Goal: Find contact information: Obtain details needed to contact an individual or organization

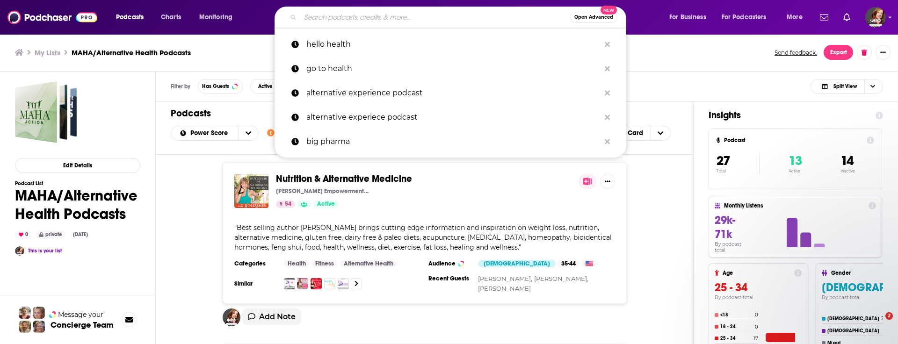
click at [327, 16] on input "Search podcasts, credits, & more..." at bounding box center [435, 17] width 270 height 15
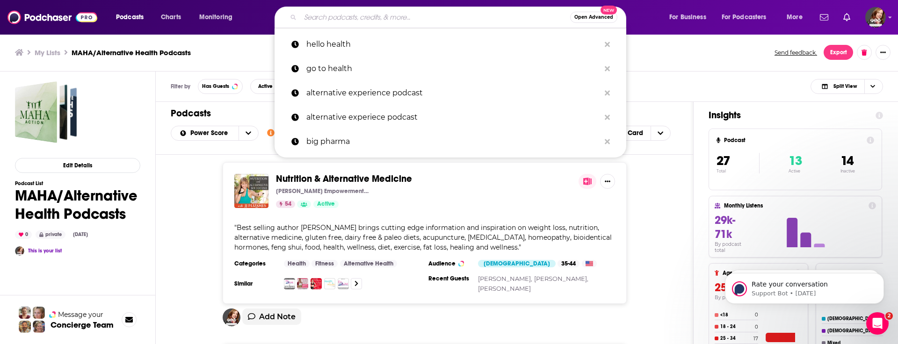
scroll to position [4496, 0]
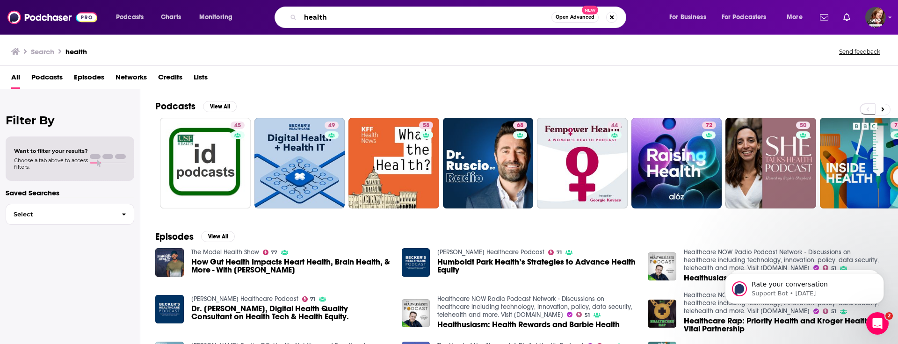
drag, startPoint x: 349, startPoint y: 16, endPoint x: 284, endPoint y: 13, distance: 65.6
click at [284, 13] on div "health Open Advanced New" at bounding box center [451, 18] width 352 height 22
type input "[MEDICAL_DATA]"
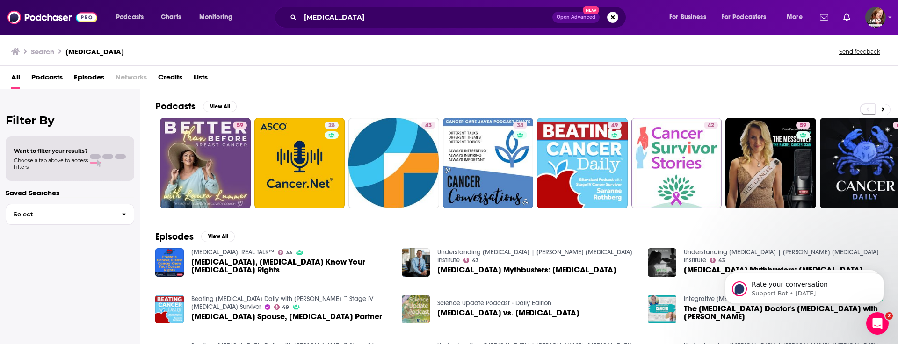
click at [49, 75] on span "Podcasts" at bounding box center [46, 79] width 31 height 19
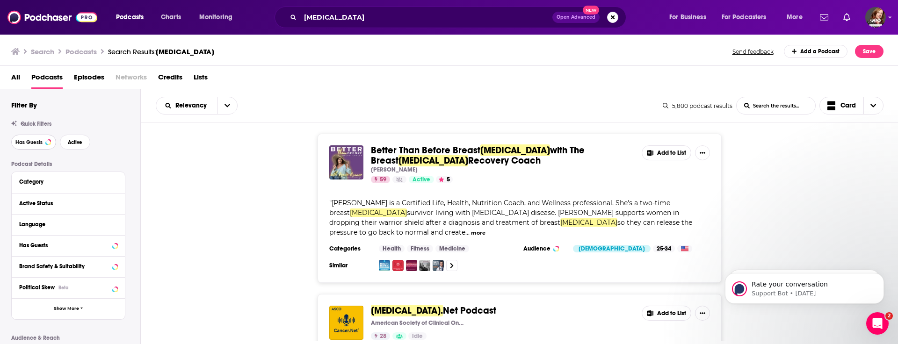
click at [34, 141] on span "Has Guests" at bounding box center [28, 142] width 27 height 5
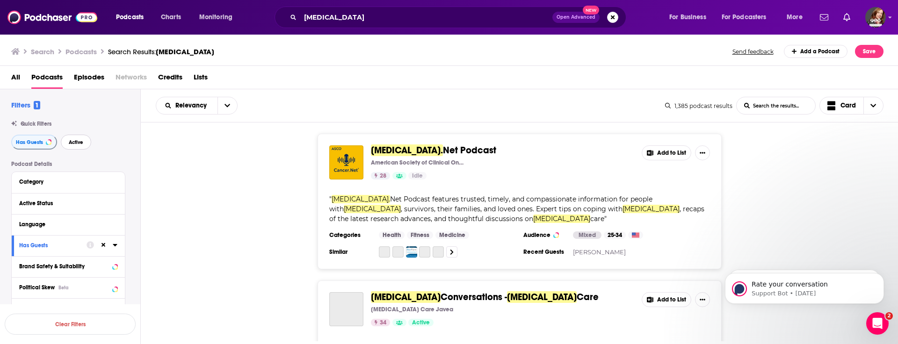
click at [77, 142] on span "Active" at bounding box center [76, 142] width 15 height 5
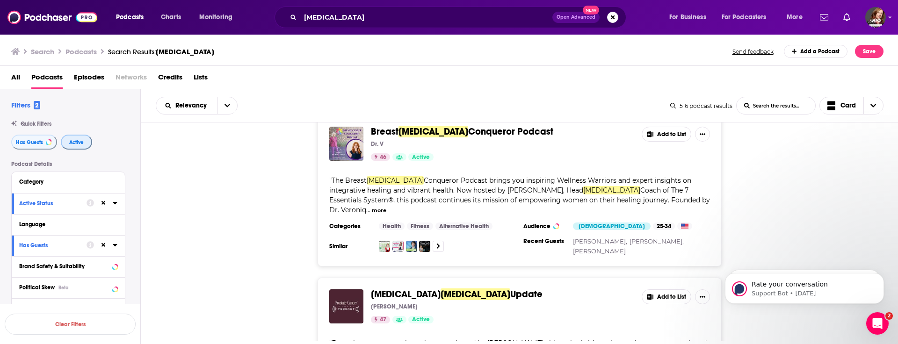
scroll to position [2197, 0]
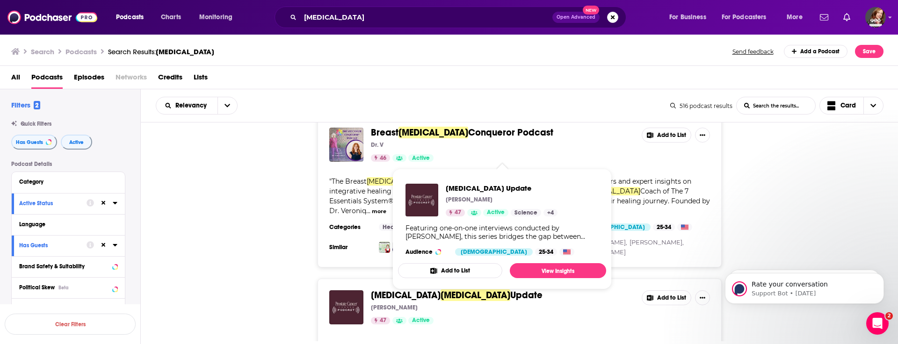
click at [399, 290] on span "[MEDICAL_DATA]" at bounding box center [406, 296] width 70 height 12
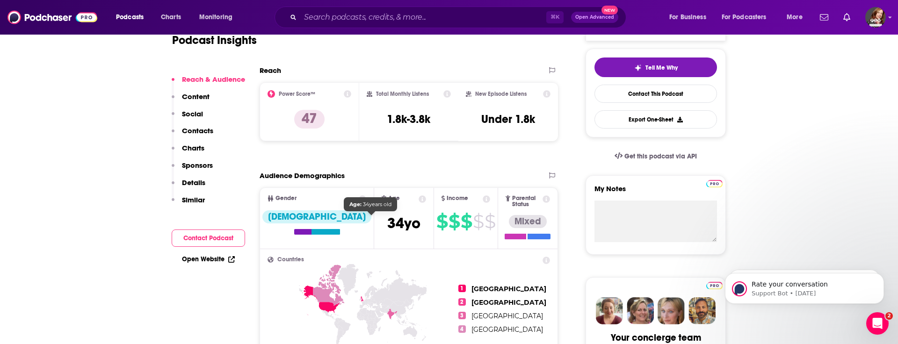
scroll to position [268, 0]
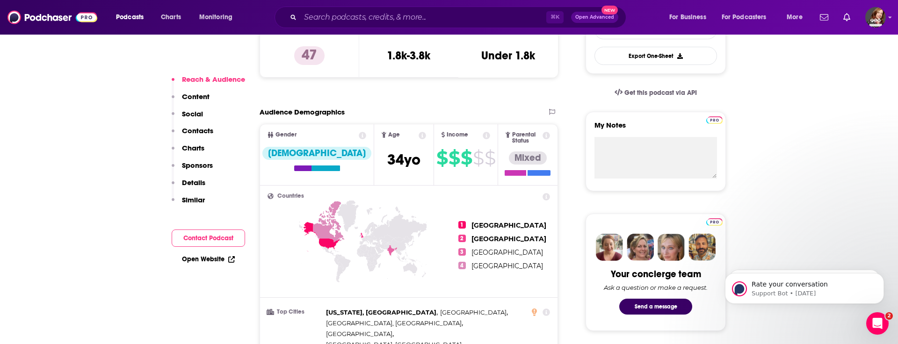
click at [206, 237] on button "Contact Podcast" at bounding box center [208, 238] width 73 height 17
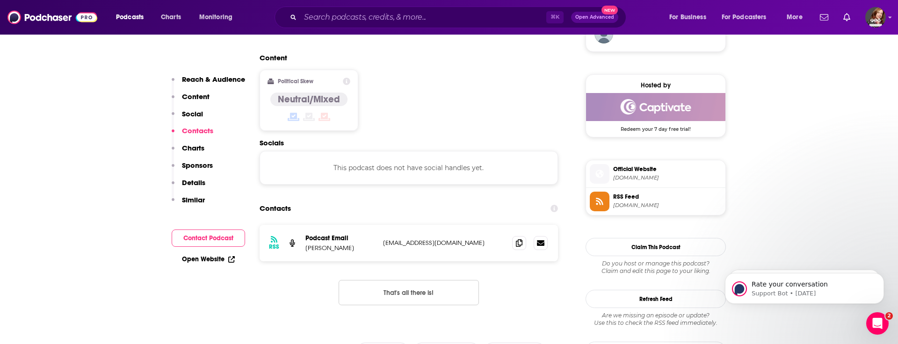
scroll to position [742, 0]
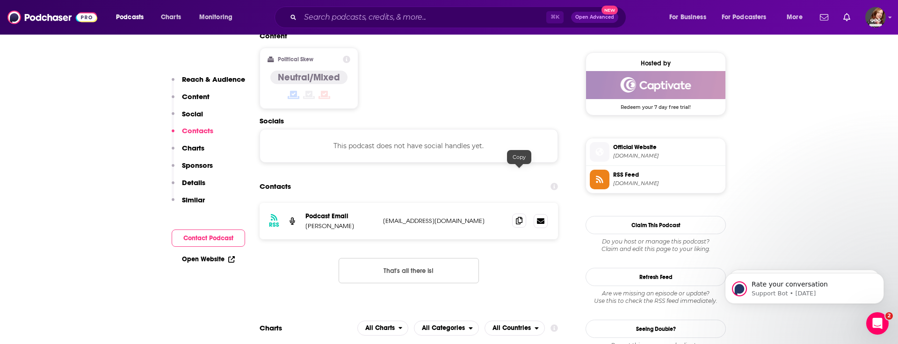
click at [523, 214] on span at bounding box center [519, 221] width 14 height 14
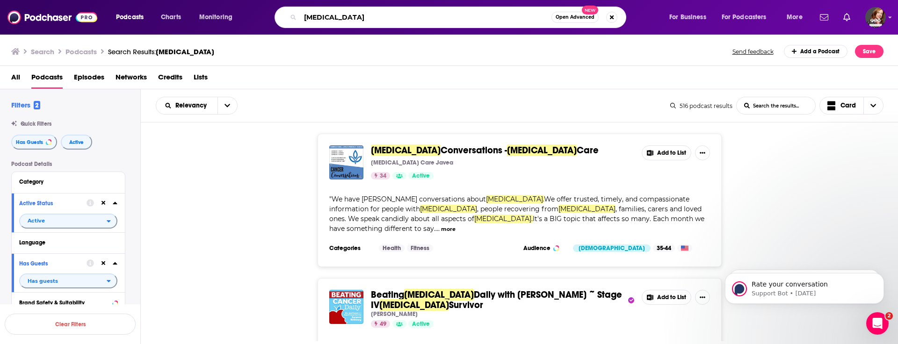
click at [304, 14] on input "[MEDICAL_DATA]" at bounding box center [425, 17] width 251 height 15
type input "[MEDICAL_DATA]"
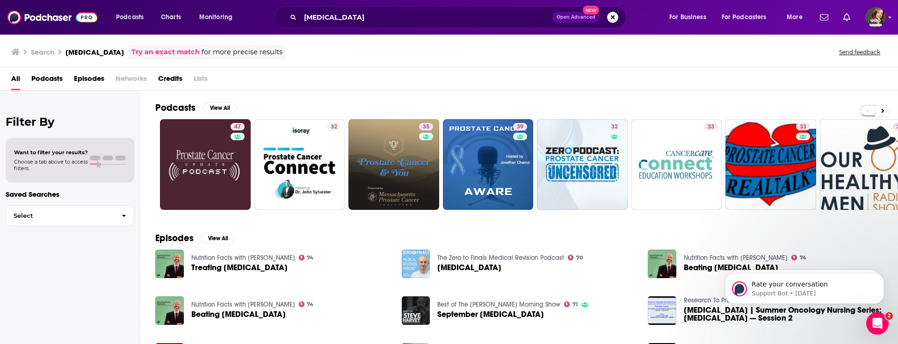
click at [49, 78] on span "Podcasts" at bounding box center [46, 80] width 31 height 19
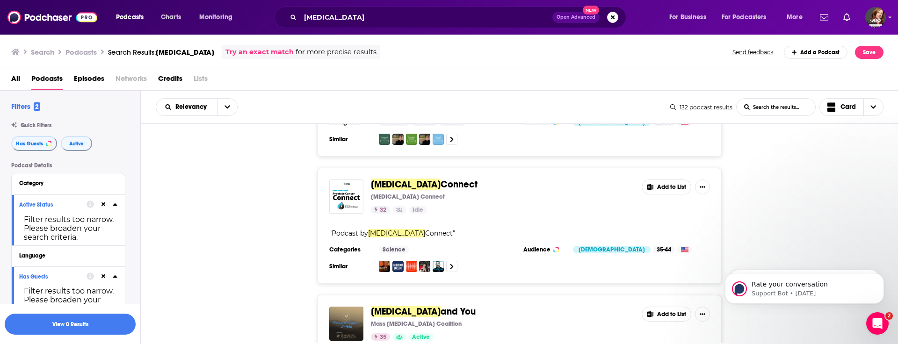
scroll to position [115, 0]
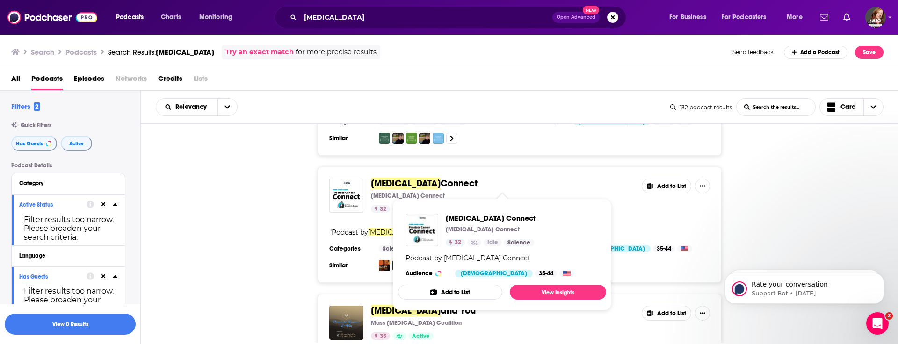
click at [407, 184] on span "[MEDICAL_DATA]" at bounding box center [406, 184] width 70 height 12
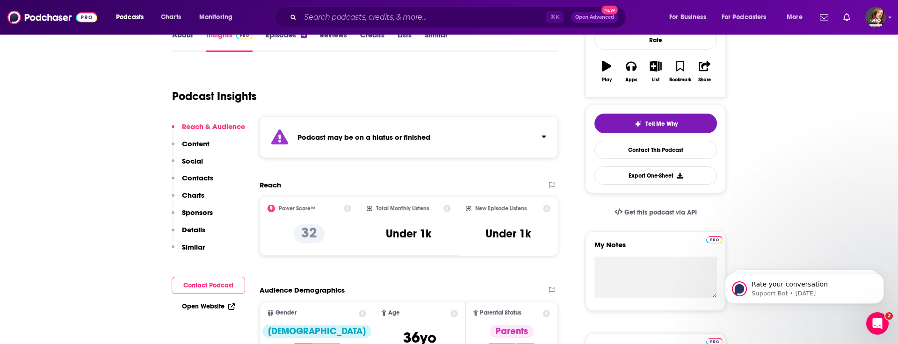
scroll to position [150, 0]
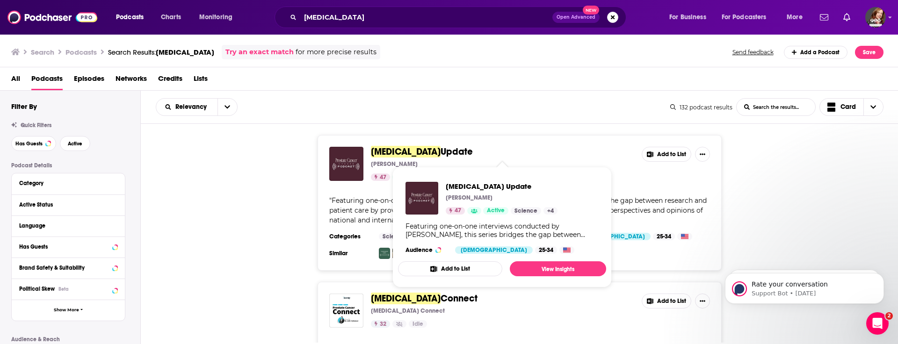
click at [451, 148] on span "Update" at bounding box center [457, 152] width 32 height 12
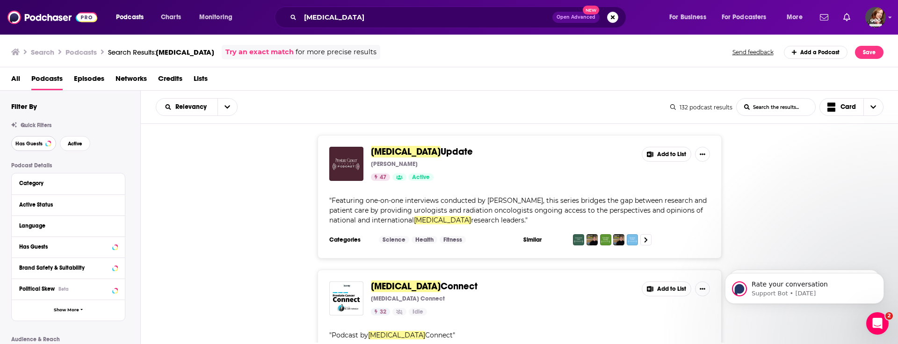
click at [29, 137] on button "Has Guests" at bounding box center [33, 143] width 45 height 15
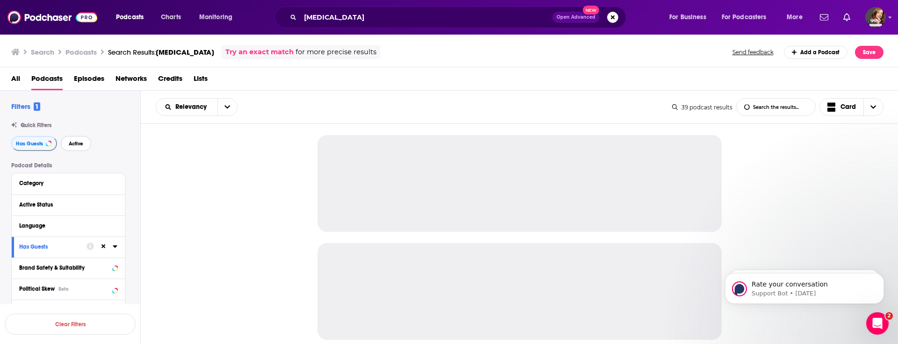
click at [74, 142] on span "Active" at bounding box center [76, 143] width 15 height 5
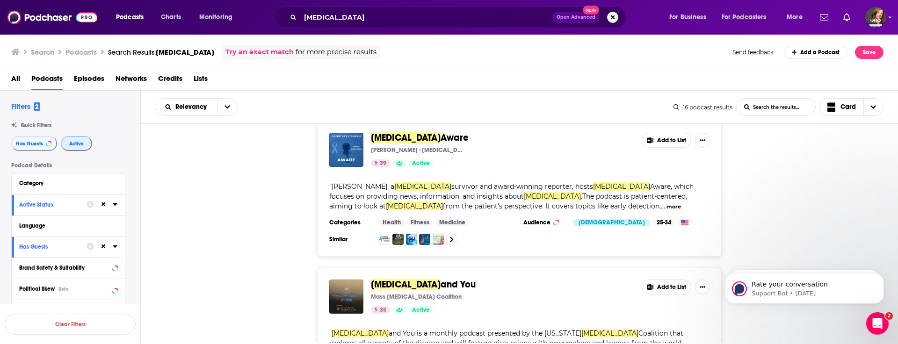
scroll to position [151, 0]
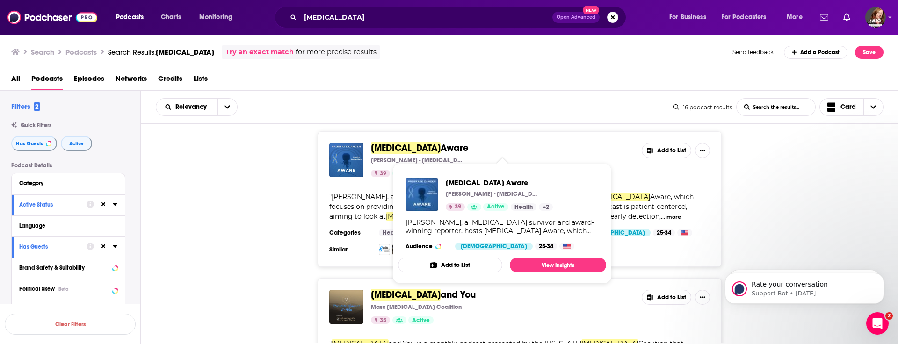
click at [401, 145] on span "[MEDICAL_DATA]" at bounding box center [406, 148] width 70 height 12
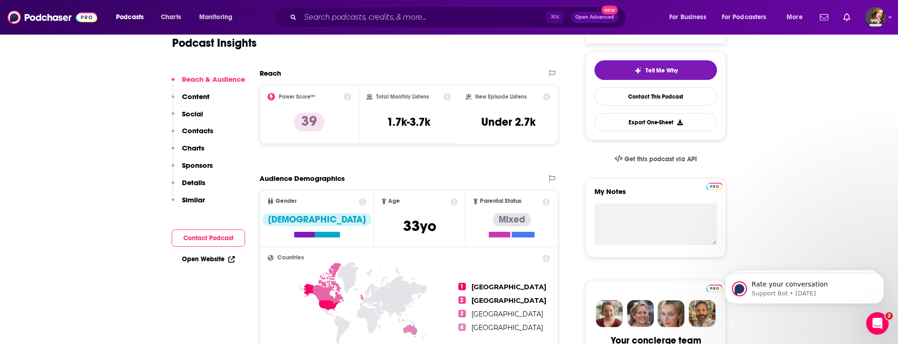
scroll to position [255, 0]
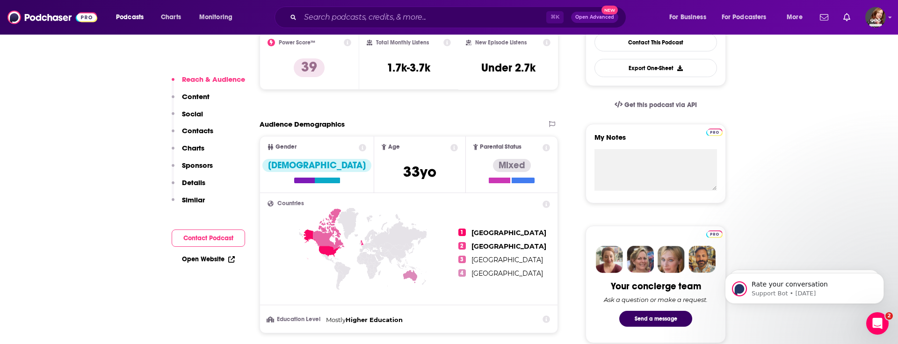
click at [202, 236] on button "Contact Podcast" at bounding box center [208, 238] width 73 height 17
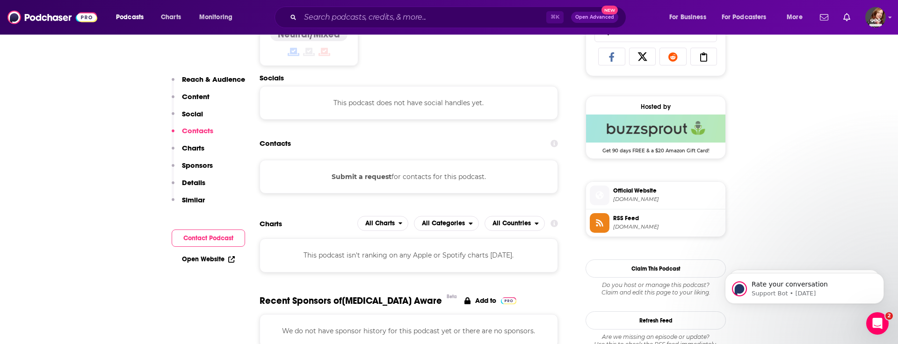
scroll to position [628, 0]
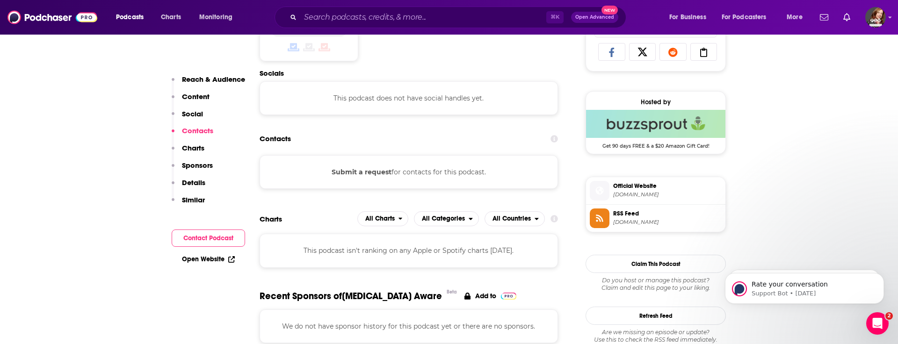
click at [363, 171] on button "Submit a request" at bounding box center [362, 172] width 60 height 10
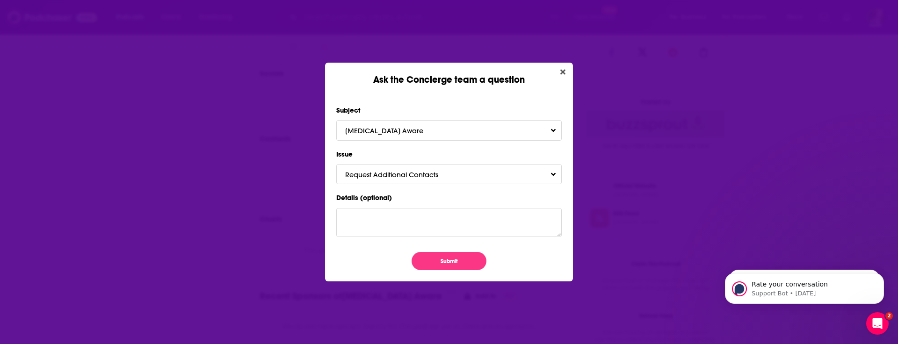
scroll to position [0, 0]
click at [453, 262] on button "Submit" at bounding box center [449, 261] width 75 height 18
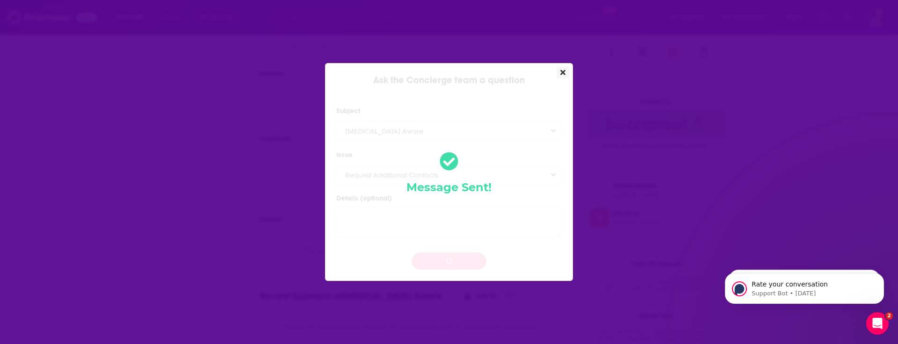
click at [567, 71] on button "Close" at bounding box center [563, 73] width 13 height 12
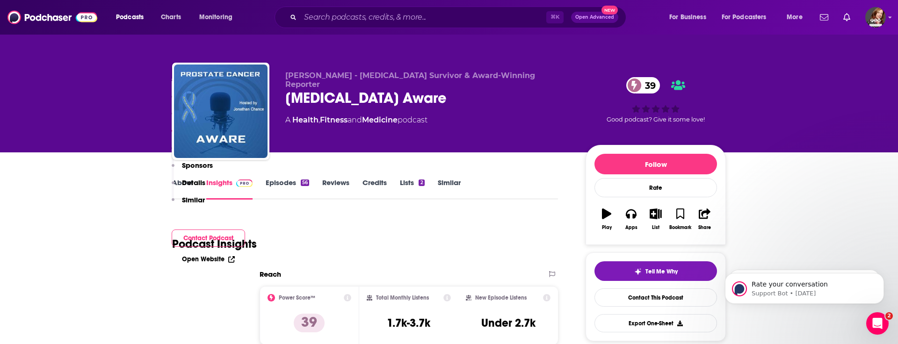
scroll to position [628, 0]
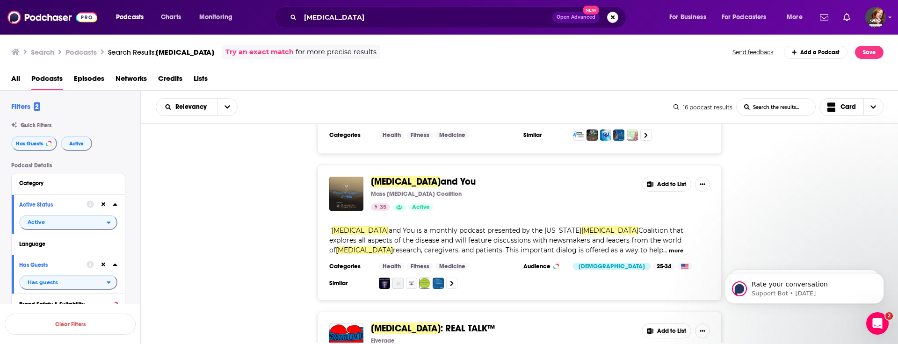
scroll to position [255, 0]
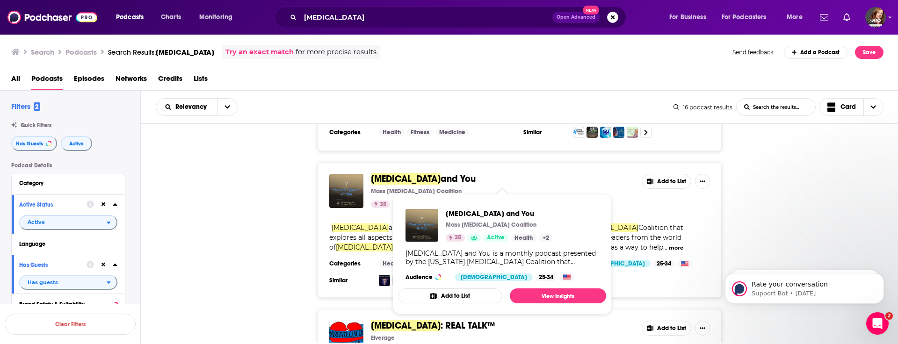
click at [416, 178] on span "[MEDICAL_DATA]" at bounding box center [406, 179] width 70 height 12
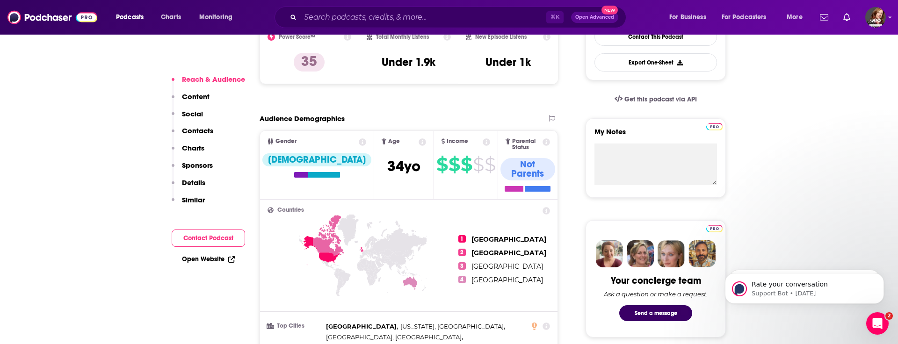
scroll to position [281, 0]
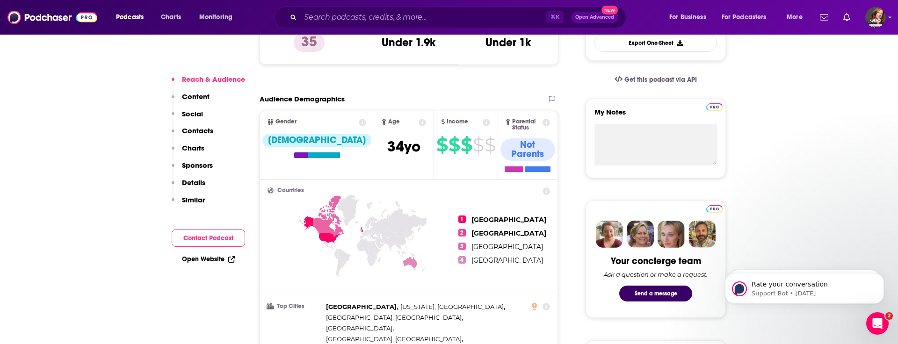
click at [199, 239] on button "Contact Podcast" at bounding box center [208, 238] width 73 height 17
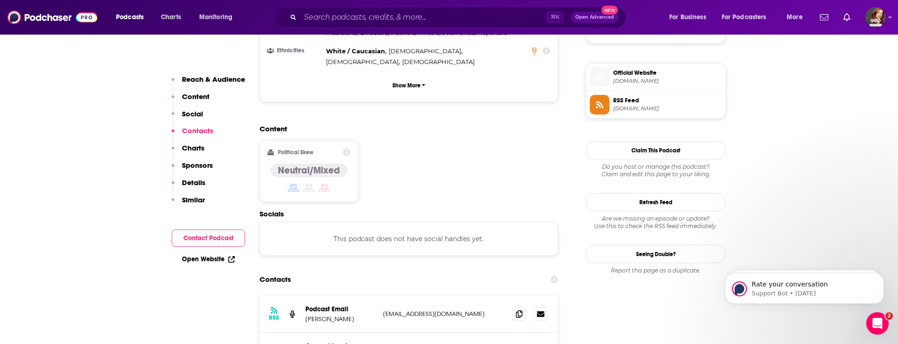
scroll to position [742, 0]
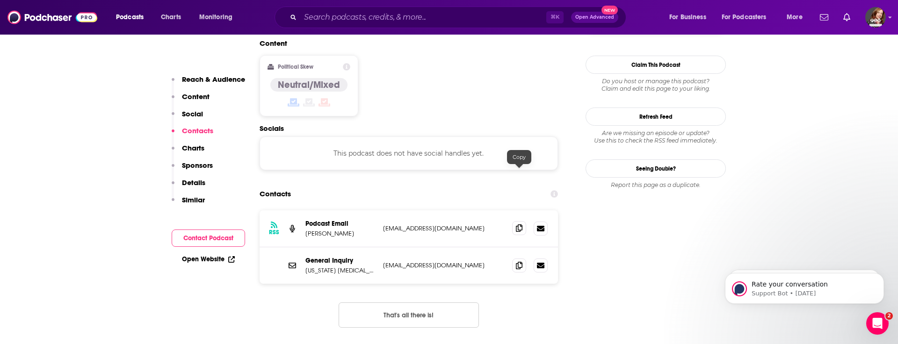
click at [521, 225] on icon at bounding box center [519, 228] width 7 height 7
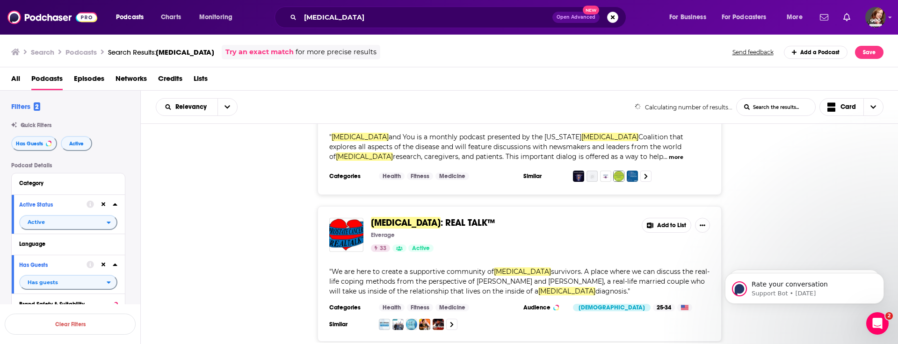
scroll to position [369, 0]
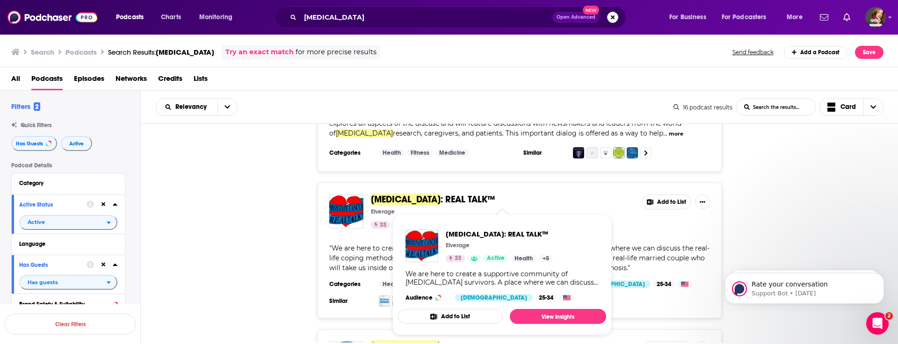
click at [426, 198] on span "[MEDICAL_DATA]" at bounding box center [406, 200] width 70 height 12
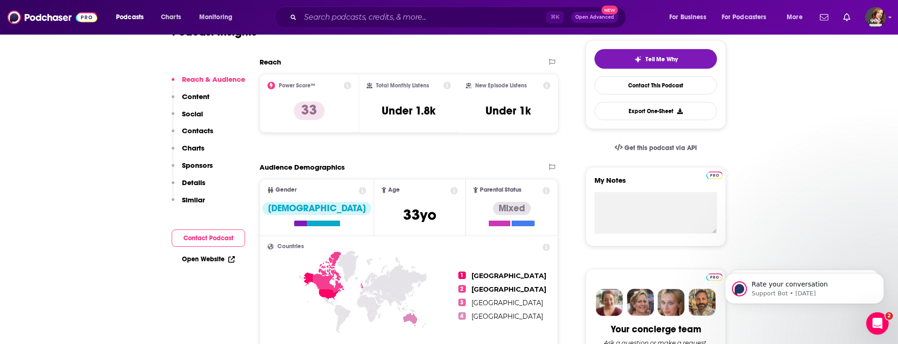
scroll to position [225, 0]
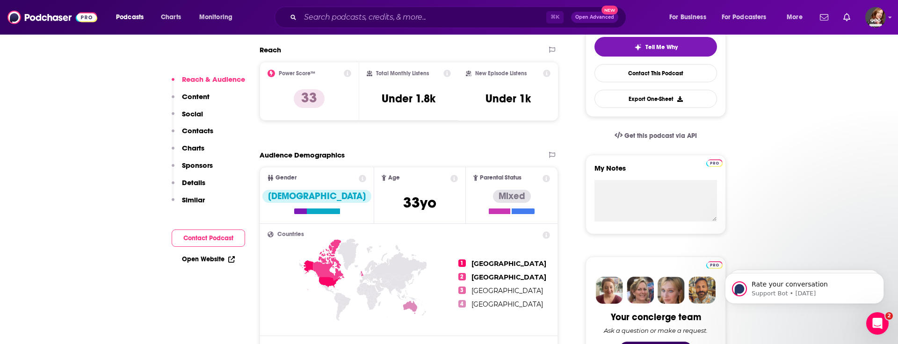
click at [189, 238] on button "Contact Podcast" at bounding box center [208, 238] width 73 height 17
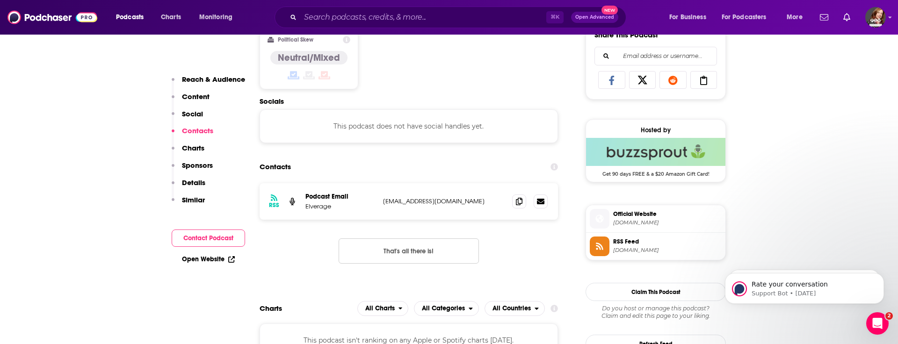
scroll to position [628, 0]
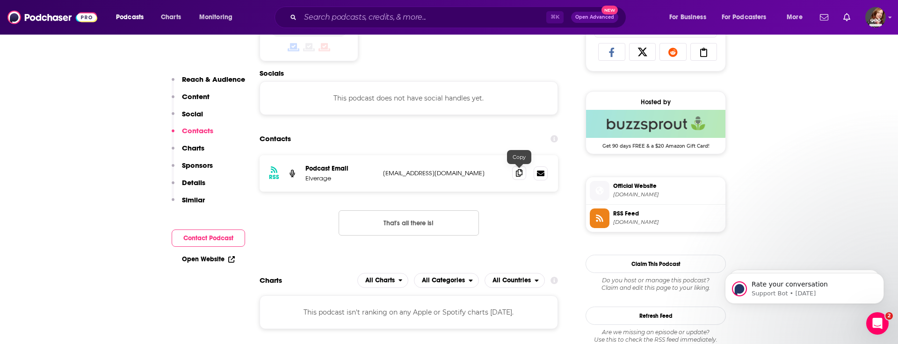
click at [521, 176] on icon at bounding box center [519, 172] width 7 height 7
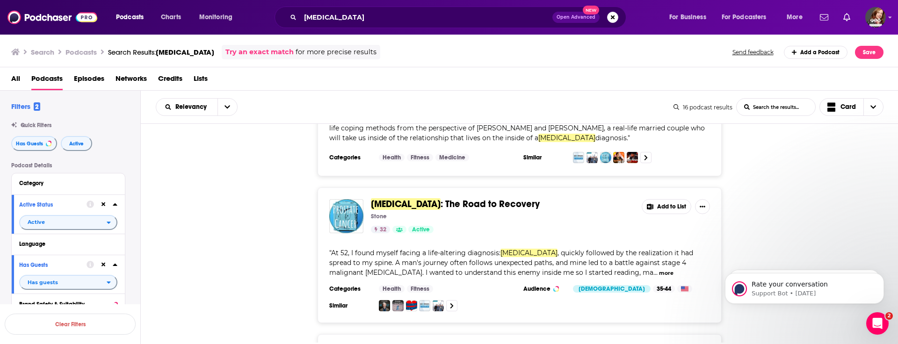
scroll to position [500, 0]
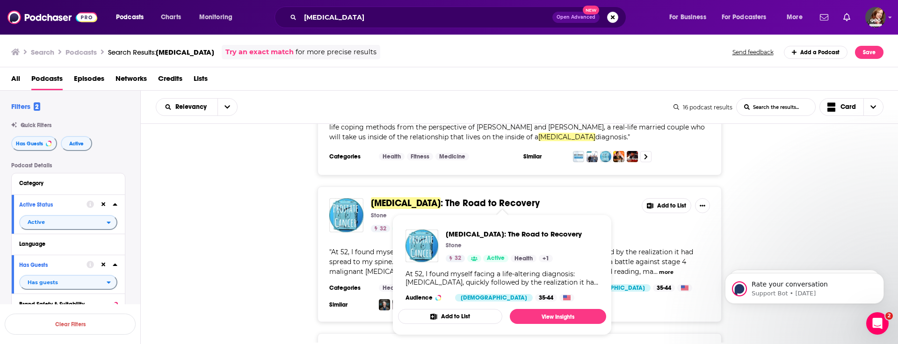
click at [412, 203] on span "[MEDICAL_DATA]" at bounding box center [406, 203] width 70 height 12
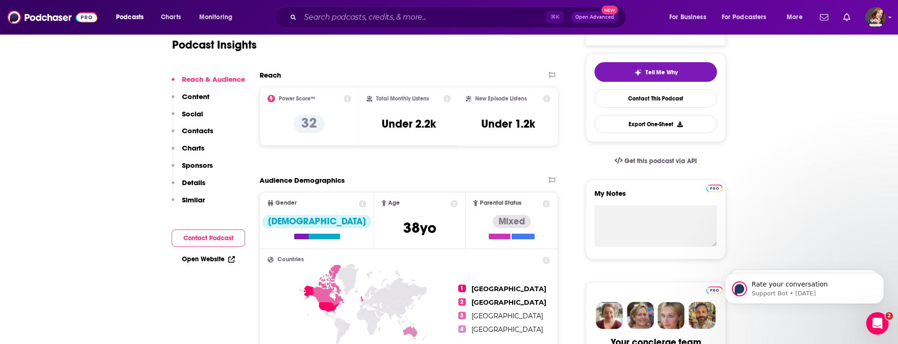
click at [202, 239] on button "Contact Podcast" at bounding box center [208, 238] width 73 height 17
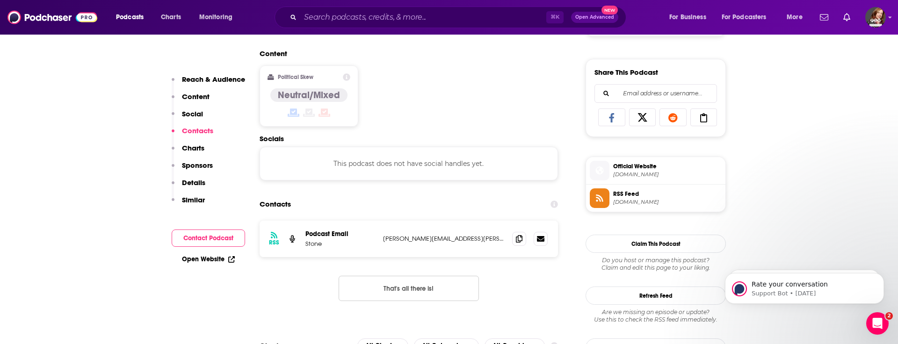
scroll to position [628, 0]
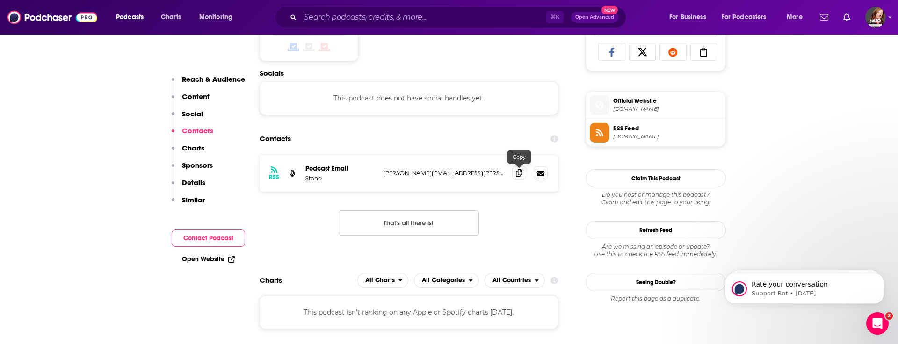
click at [512, 177] on span at bounding box center [519, 173] width 14 height 14
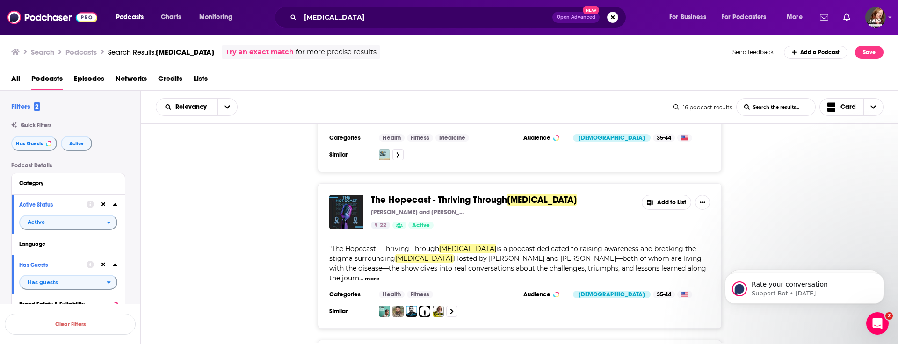
scroll to position [799, 0]
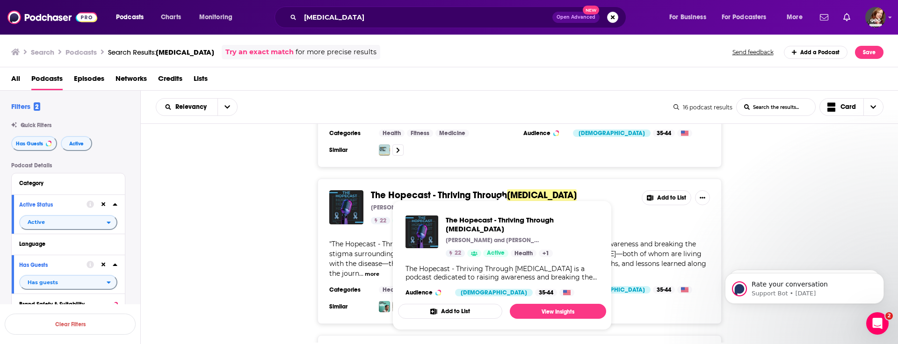
click at [462, 189] on span "The Hopecast - Thriving Through" at bounding box center [439, 195] width 136 height 12
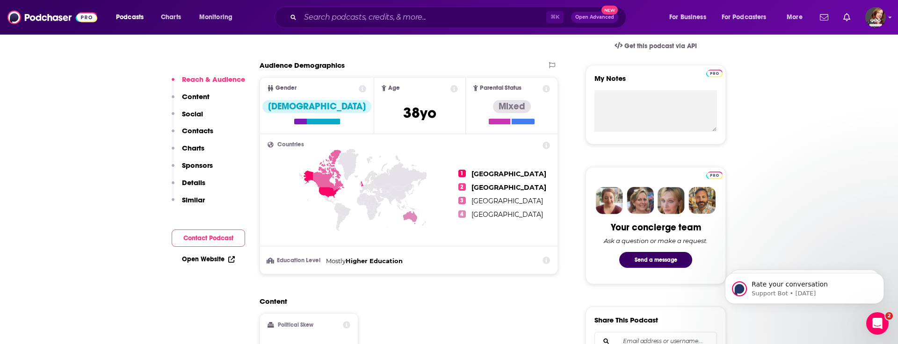
scroll to position [313, 0]
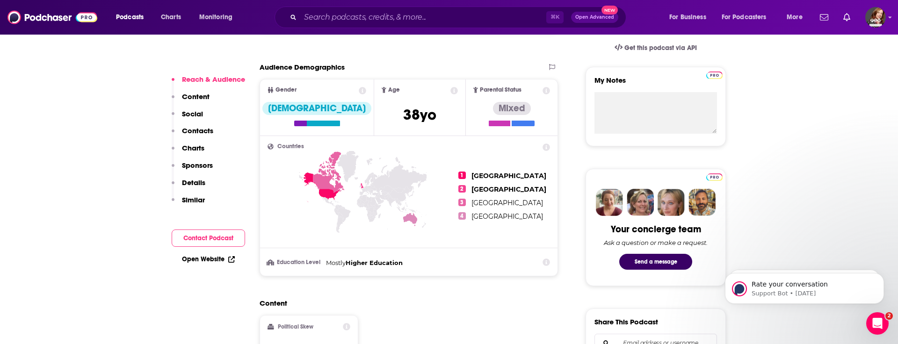
click at [212, 241] on button "Contact Podcast" at bounding box center [208, 238] width 73 height 17
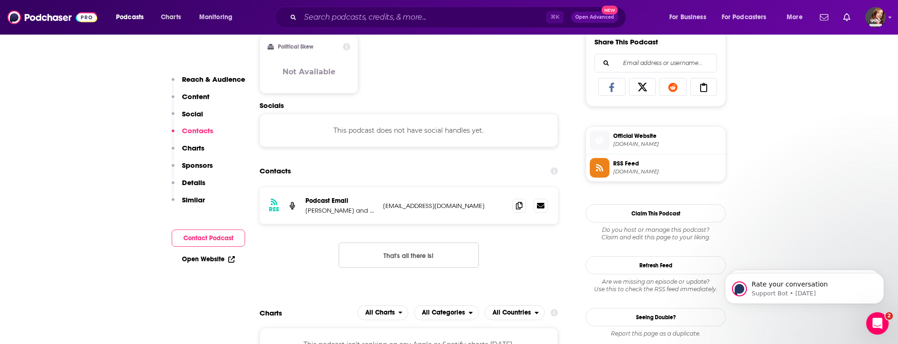
scroll to position [625, 0]
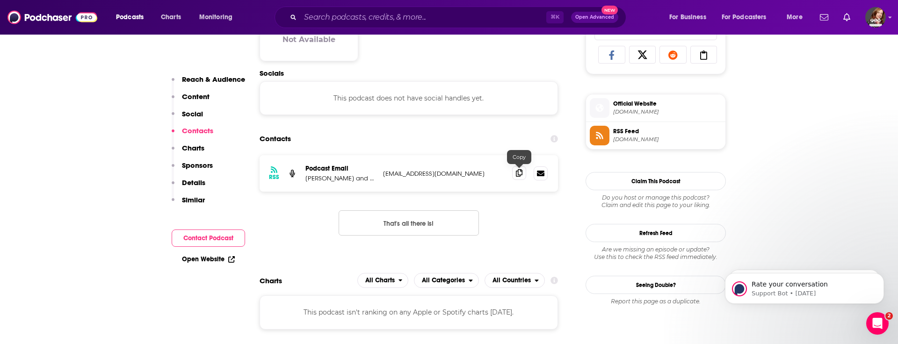
click at [517, 174] on icon at bounding box center [519, 172] width 7 height 7
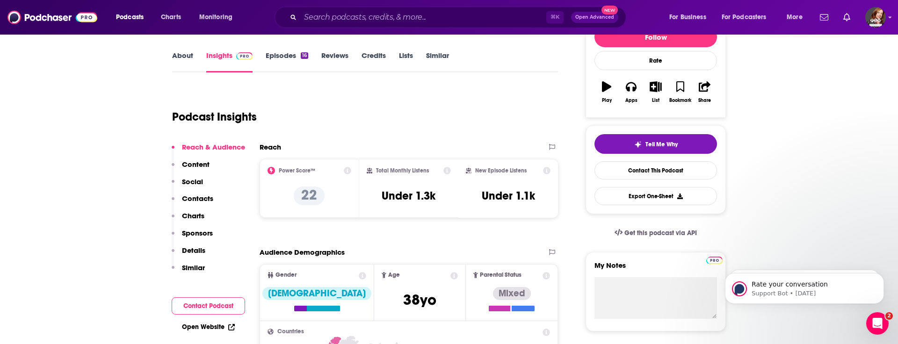
scroll to position [0, 0]
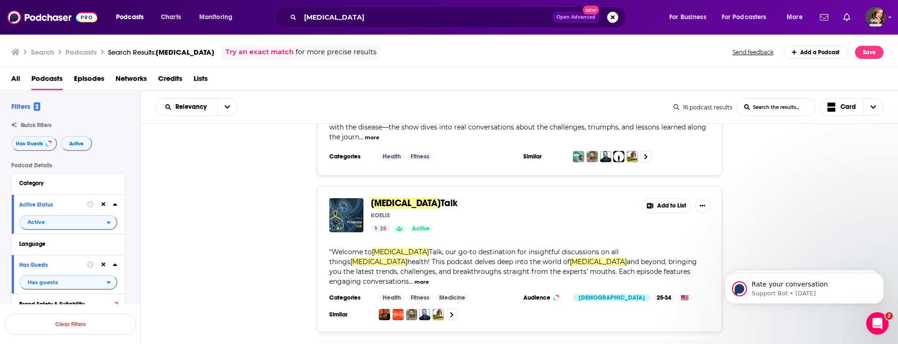
scroll to position [941, 0]
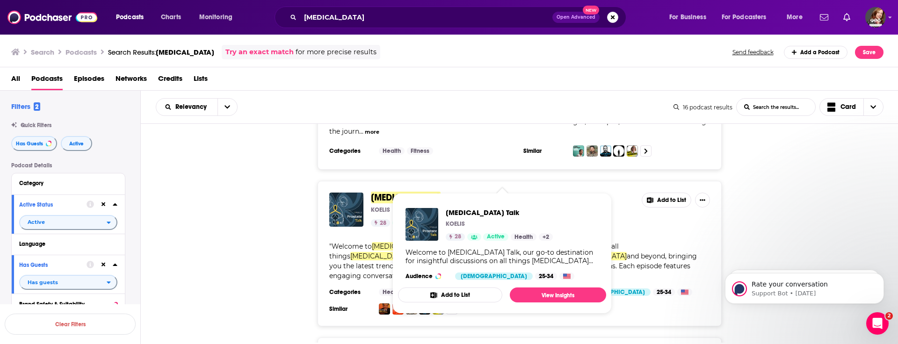
click at [397, 192] on span "[MEDICAL_DATA]" at bounding box center [406, 198] width 70 height 12
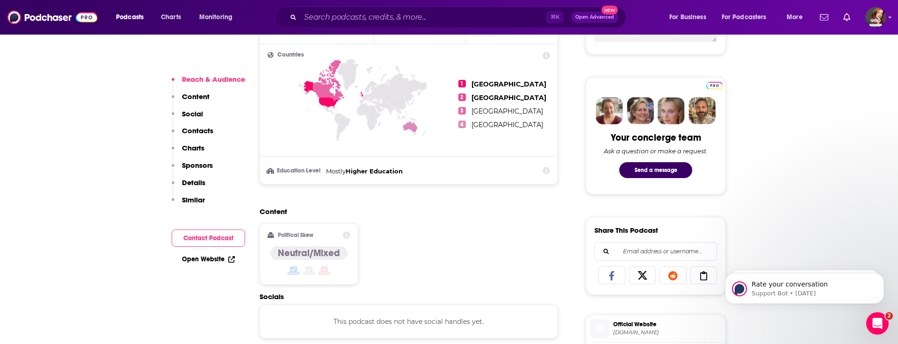
scroll to position [403, 0]
click at [211, 235] on button "Contact Podcast" at bounding box center [208, 238] width 73 height 17
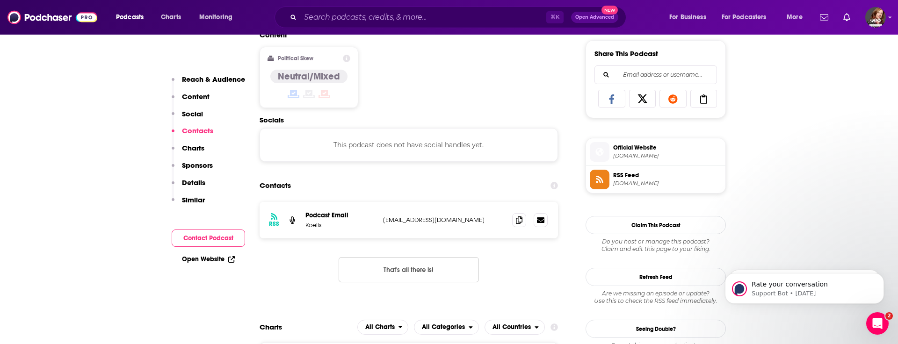
scroll to position [628, 0]
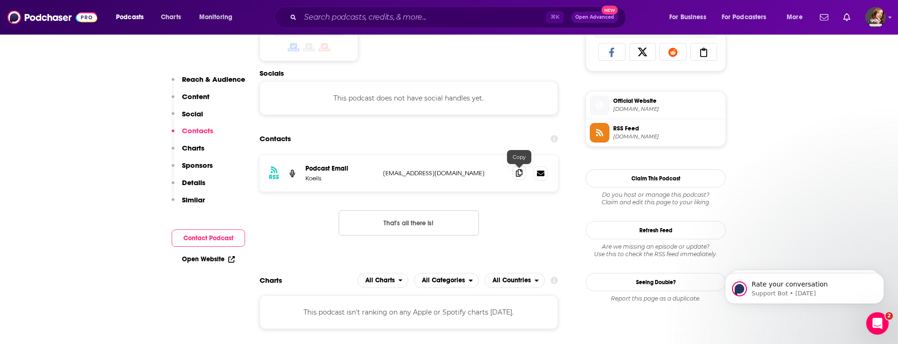
click at [521, 171] on icon at bounding box center [519, 172] width 7 height 7
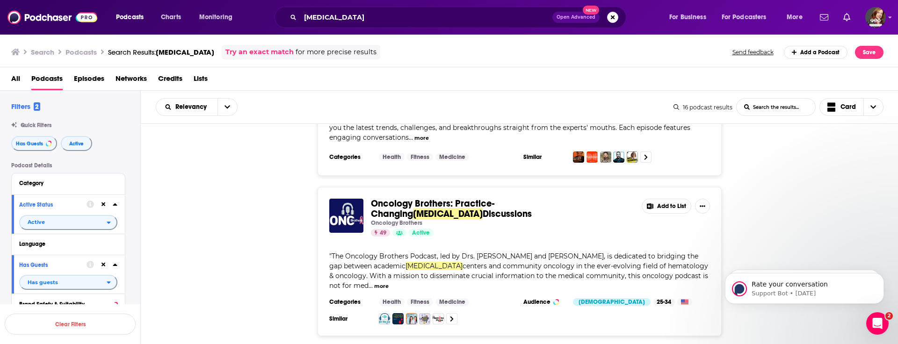
scroll to position [1084, 0]
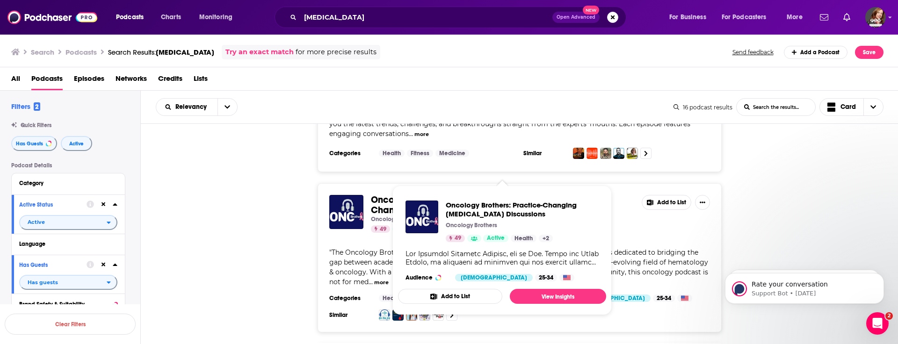
click at [471, 194] on span "Oncology Brothers: Practice-Changing" at bounding box center [433, 205] width 124 height 22
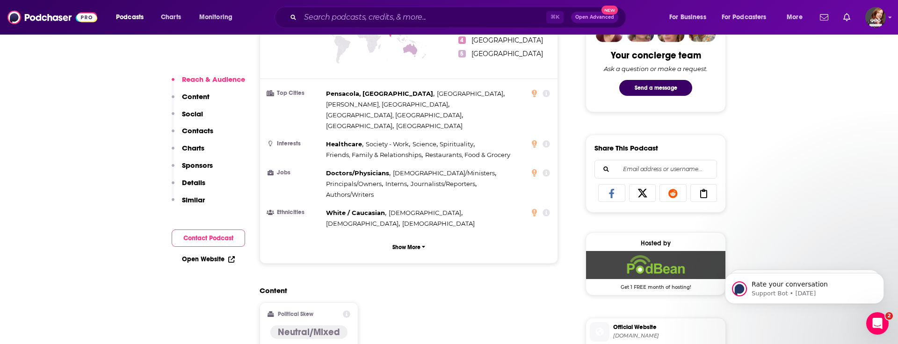
click at [205, 237] on button "Contact Podcast" at bounding box center [208, 238] width 73 height 17
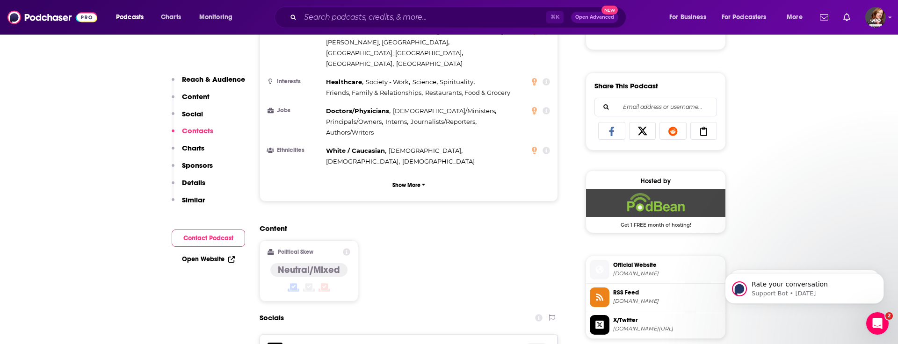
scroll to position [760, 0]
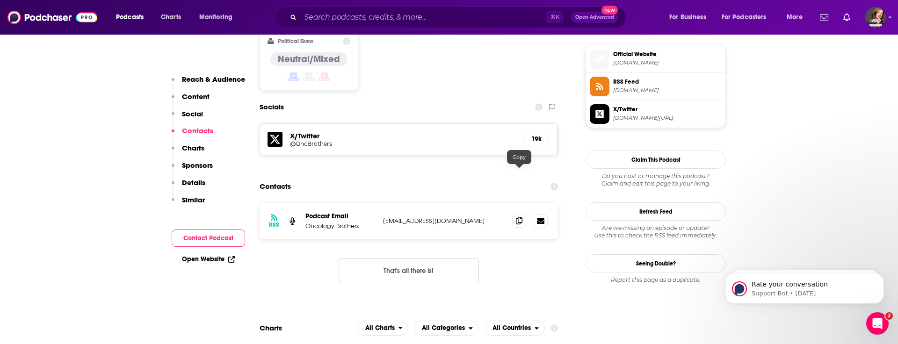
click at [523, 214] on span at bounding box center [519, 221] width 14 height 14
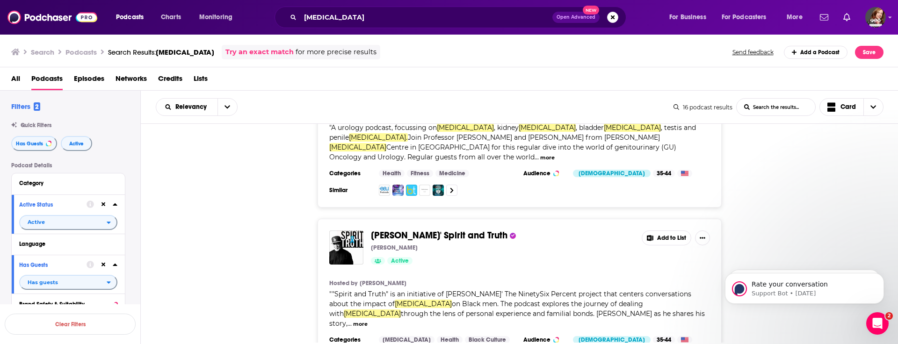
scroll to position [1659, 0]
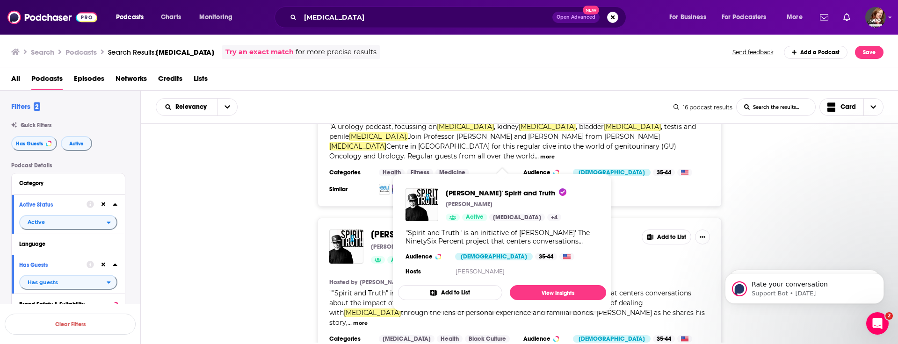
click at [421, 229] on span "[PERSON_NAME]' Spirit and Truth" at bounding box center [439, 235] width 137 height 12
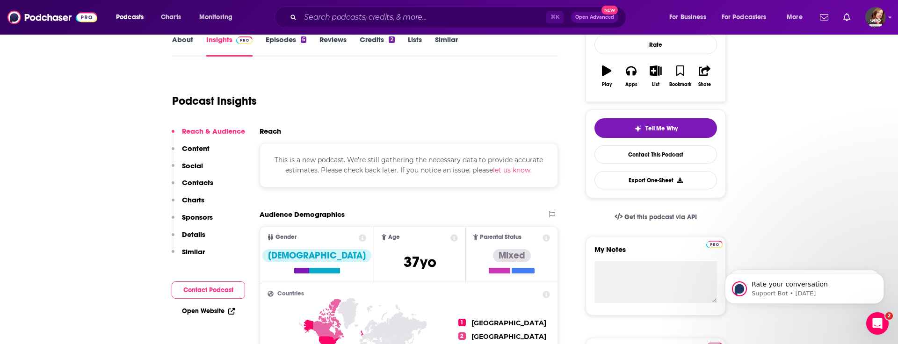
scroll to position [136, 0]
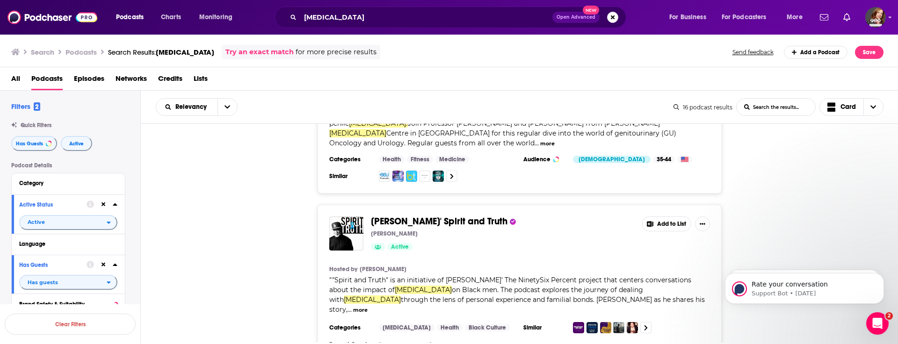
scroll to position [1665, 0]
